Goal: Information Seeking & Learning: Learn about a topic

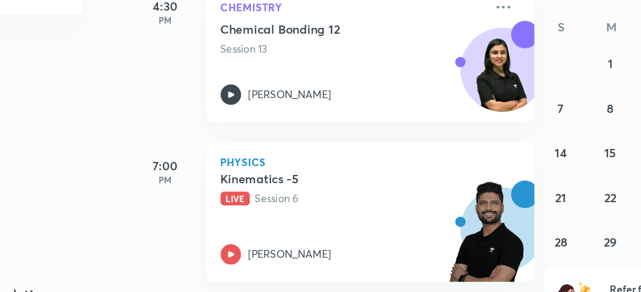
scroll to position [11, 0]
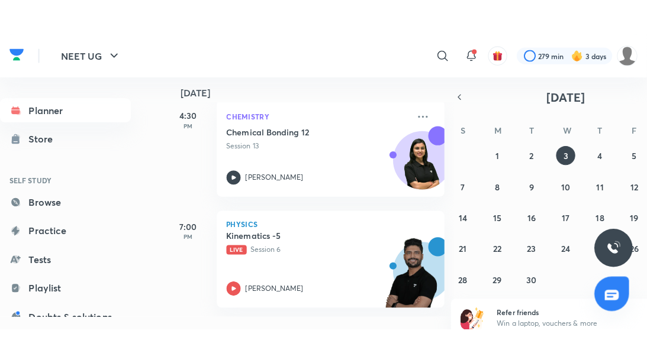
scroll to position [228, 0]
